Goal: Task Accomplishment & Management: Use online tool/utility

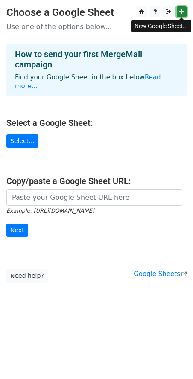
click at [180, 13] on icon at bounding box center [181, 12] width 5 height 6
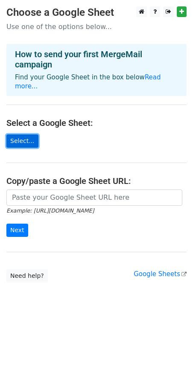
click at [14, 134] on link "Select..." at bounding box center [22, 140] width 32 height 13
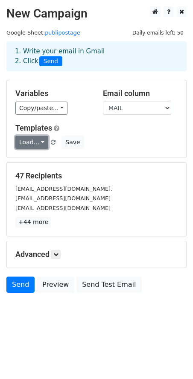
click at [41, 142] on link "Load..." at bounding box center [31, 142] width 33 height 13
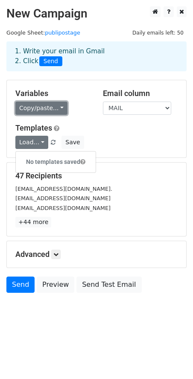
click at [61, 106] on link "Copy/paste..." at bounding box center [41, 108] width 52 height 13
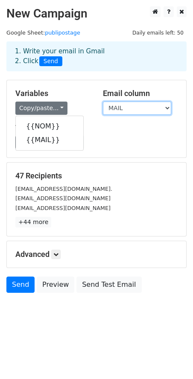
click at [150, 105] on select "NOM MAIL" at bounding box center [137, 108] width 68 height 13
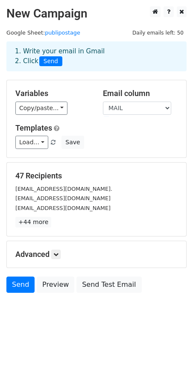
click at [128, 149] on div "Variables Copy/paste... {{NOM}} {{MAIL}} Email column NOM MAIL Templates Load..…" at bounding box center [96, 118] width 179 height 77
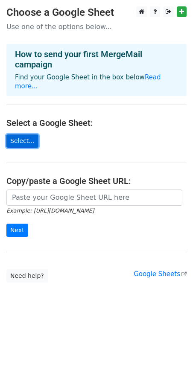
click at [17, 137] on link "Select..." at bounding box center [22, 140] width 32 height 13
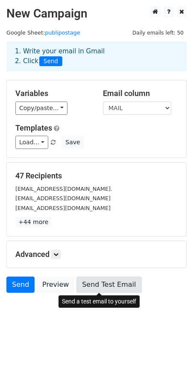
click at [116, 280] on link "Send Test Email" at bounding box center [108, 284] width 65 height 16
click at [79, 285] on link "Send Test Email" at bounding box center [108, 284] width 65 height 16
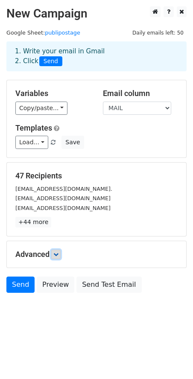
click at [56, 252] on icon at bounding box center [55, 254] width 5 height 5
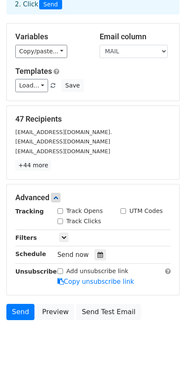
scroll to position [70, 0]
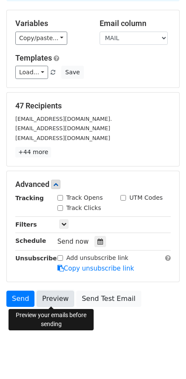
click at [58, 300] on link "Preview" at bounding box center [56, 299] width 38 height 16
click at [43, 296] on link "Preview" at bounding box center [56, 299] width 38 height 16
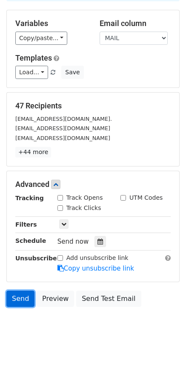
click at [23, 295] on link "Send" at bounding box center [20, 299] width 28 height 16
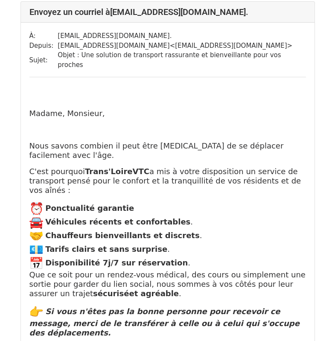
scroll to position [85, 0]
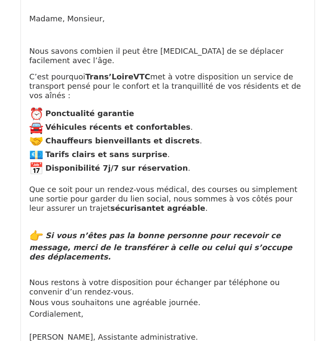
scroll to position [171, 0]
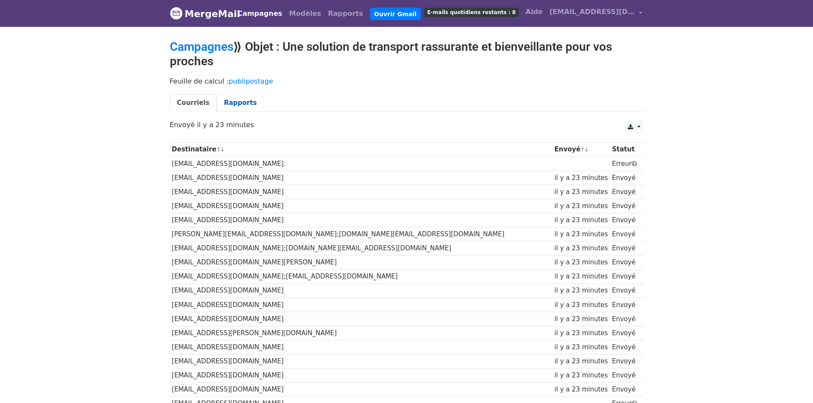
click at [226, 101] on font "Rapports" at bounding box center [240, 103] width 33 height 8
